Goal: Information Seeking & Learning: Learn about a topic

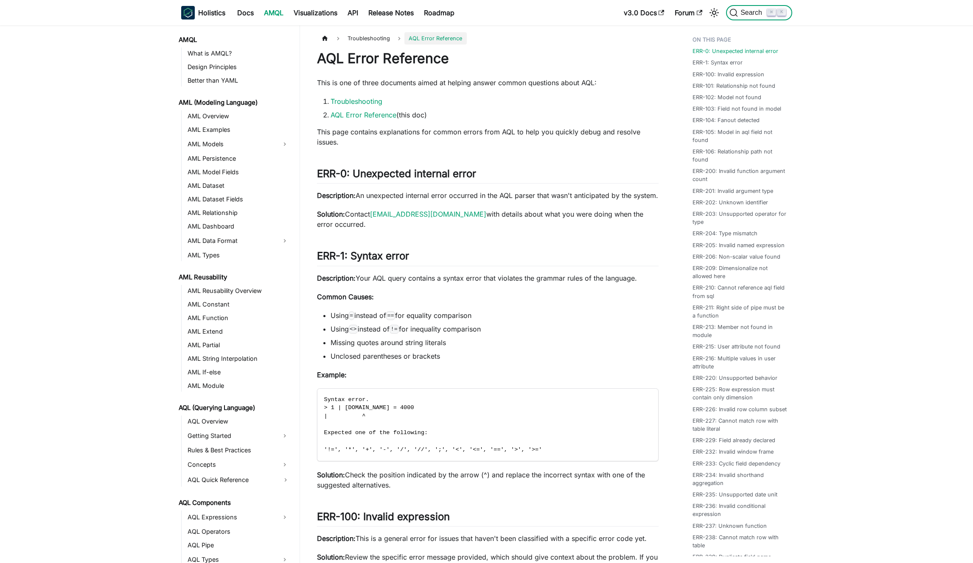
click at [741, 12] on span "Search" at bounding box center [752, 13] width 29 height 8
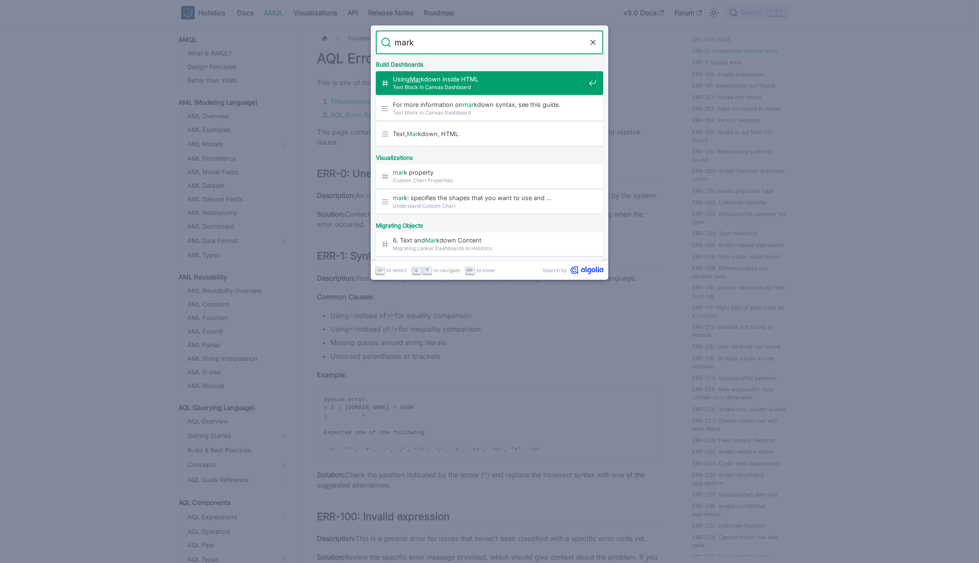
type input "markd"
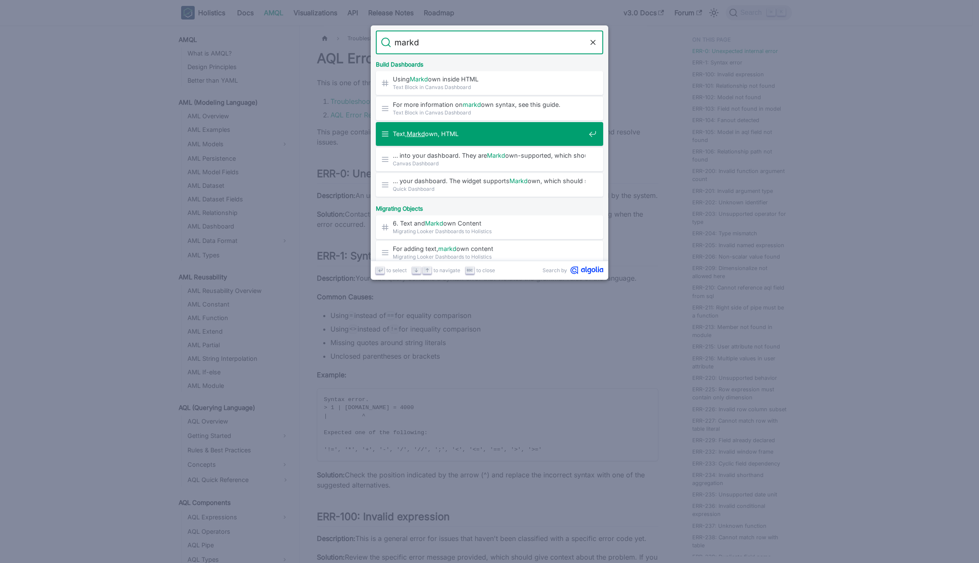
click at [471, 138] on span "Text, Markd own, HTML" at bounding box center [489, 134] width 193 height 8
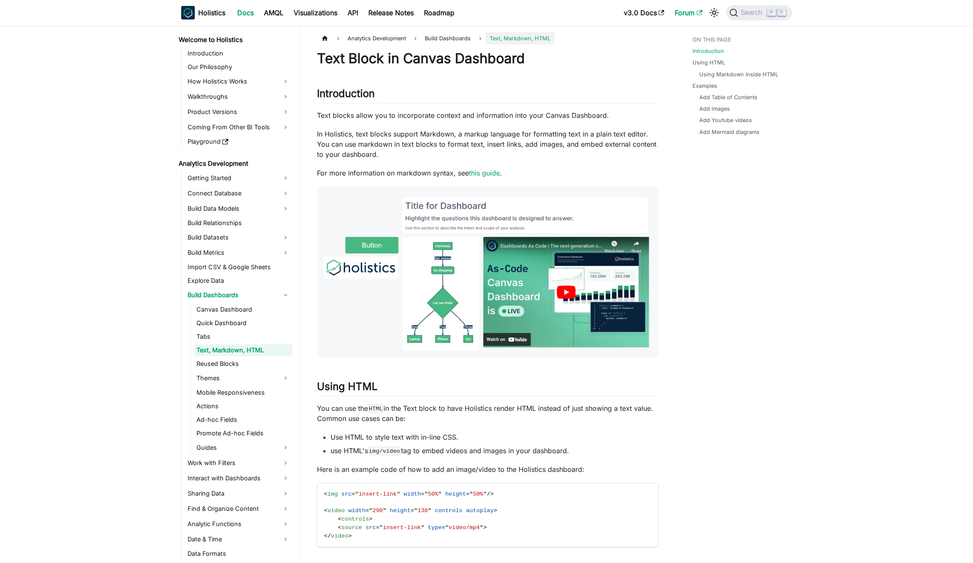
click at [678, 14] on link "Forum" at bounding box center [689, 13] width 38 height 14
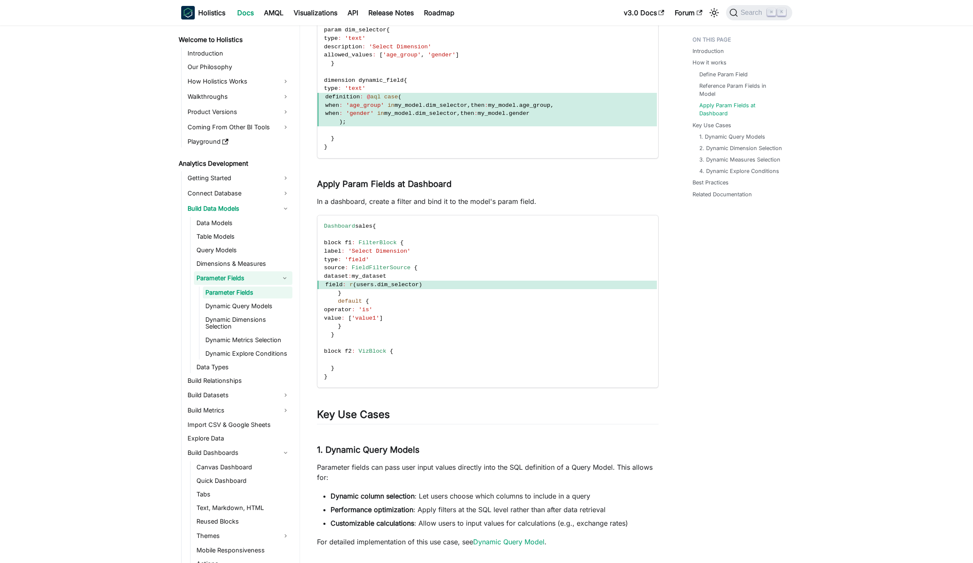
scroll to position [43, 0]
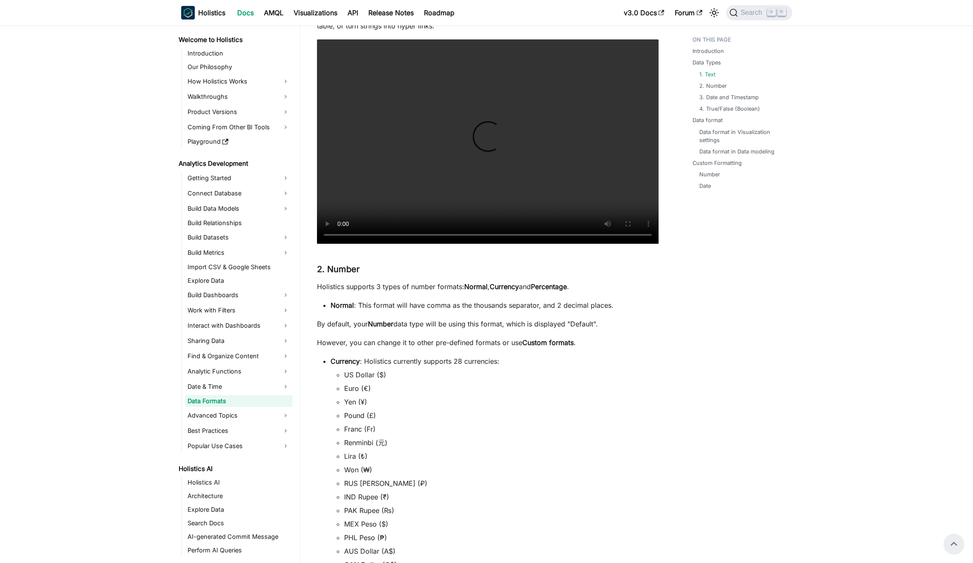
scroll to position [74, 0]
